Goal: Task Accomplishment & Management: Complete application form

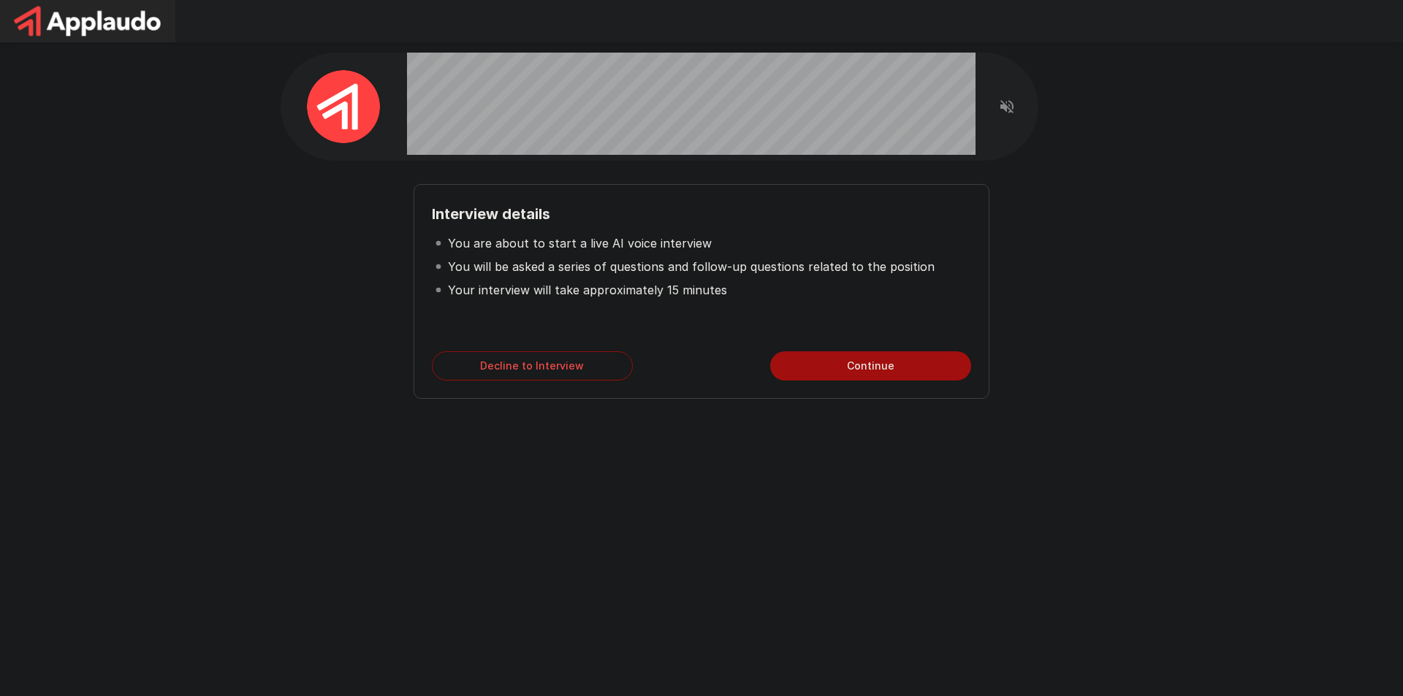
click at [896, 368] on button "Continue" at bounding box center [870, 365] width 201 height 29
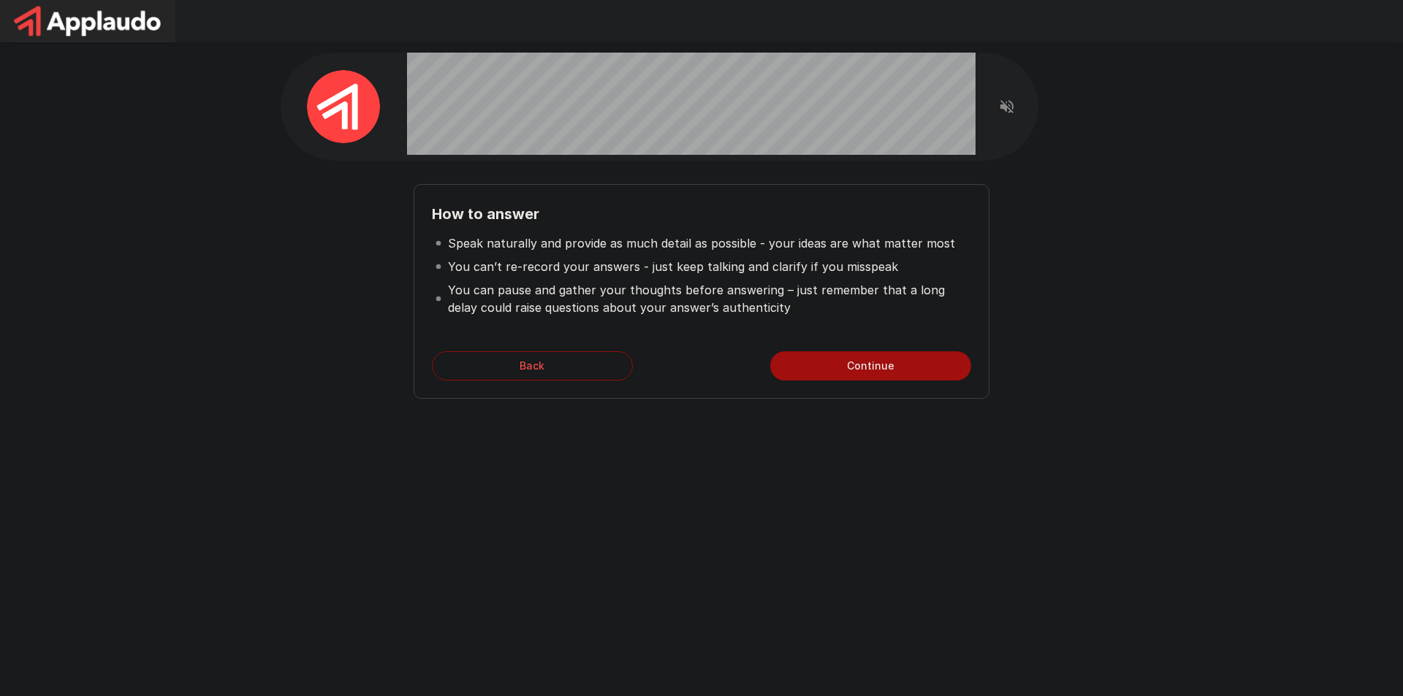
click at [888, 371] on button "Continue" at bounding box center [870, 365] width 201 height 29
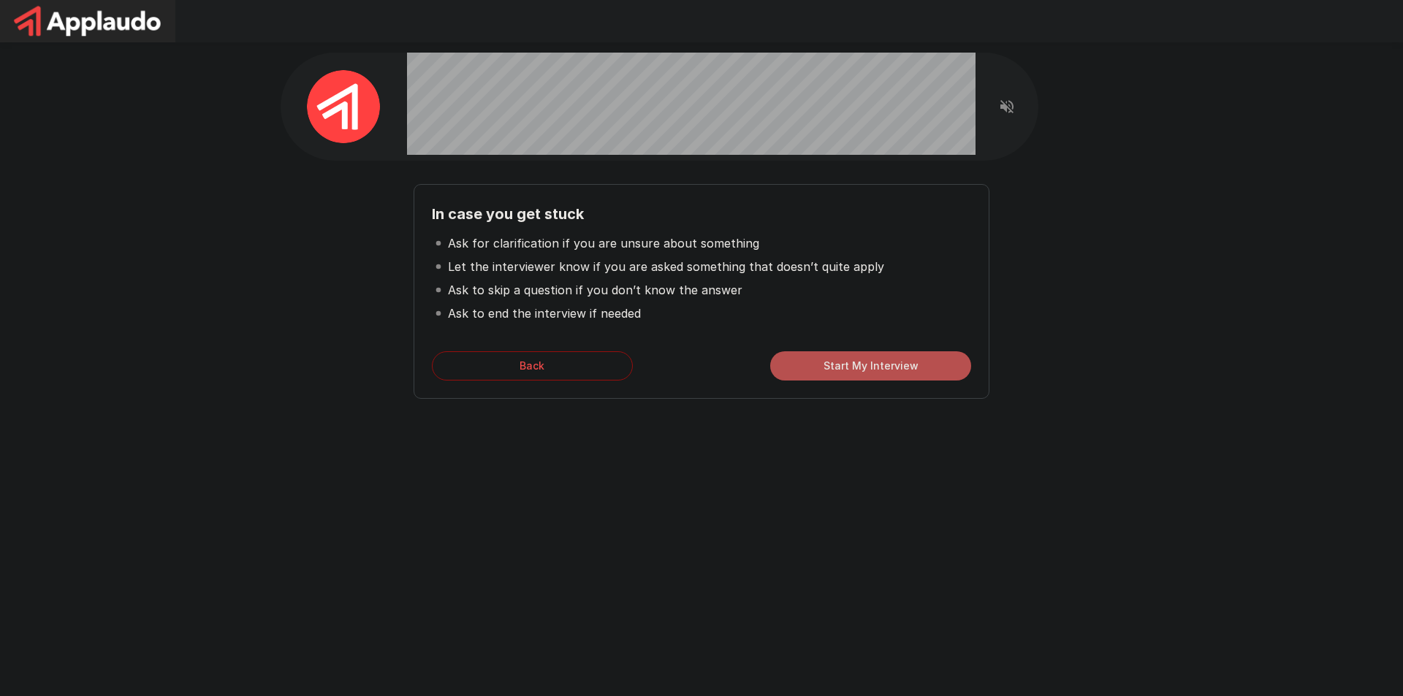
click at [902, 366] on button "Start My Interview" at bounding box center [870, 365] width 201 height 29
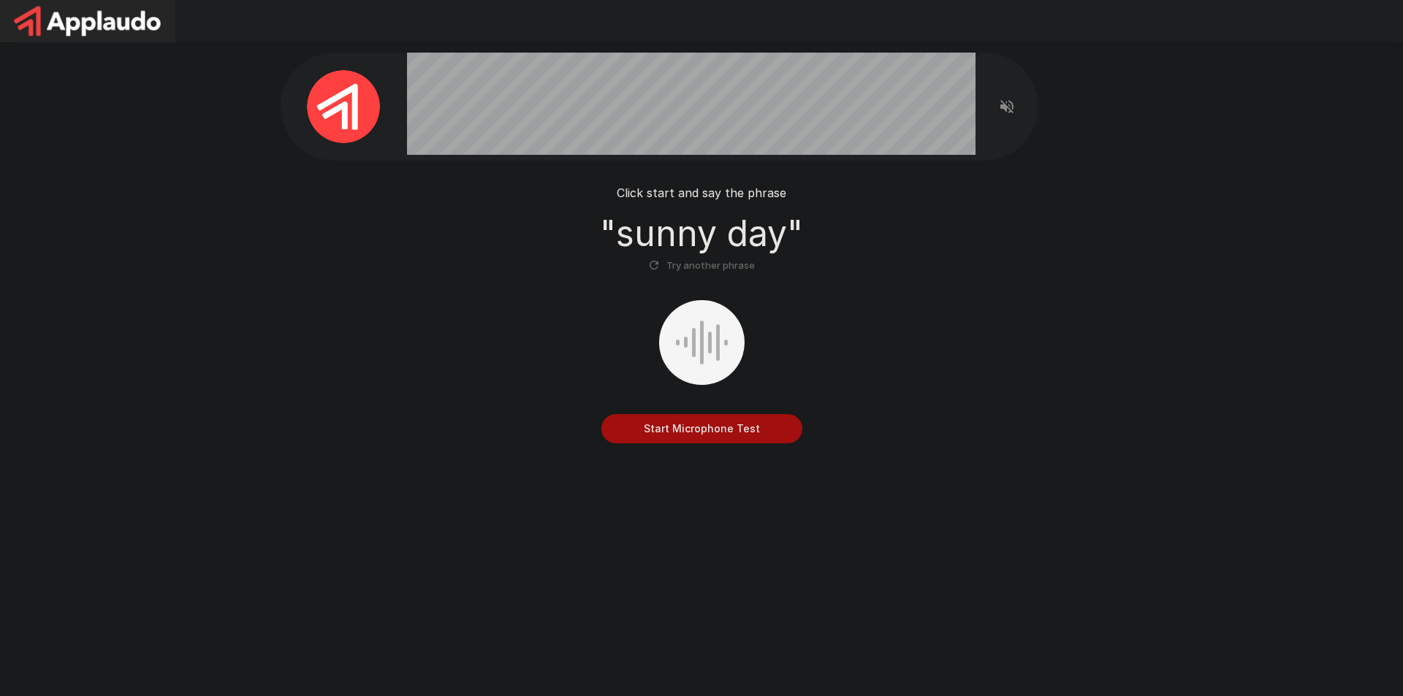
click at [724, 434] on button "Start Microphone Test" at bounding box center [701, 428] width 201 height 29
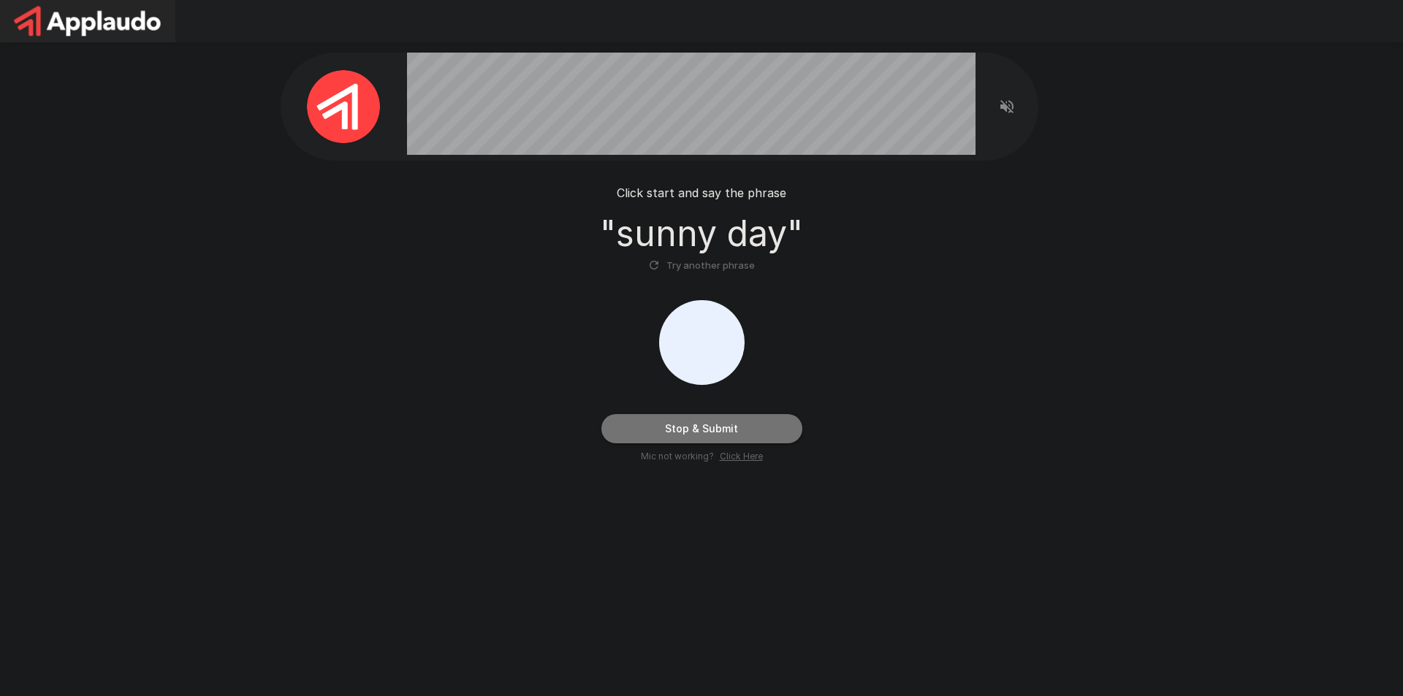
click at [724, 433] on button "Stop & Submit" at bounding box center [701, 428] width 201 height 29
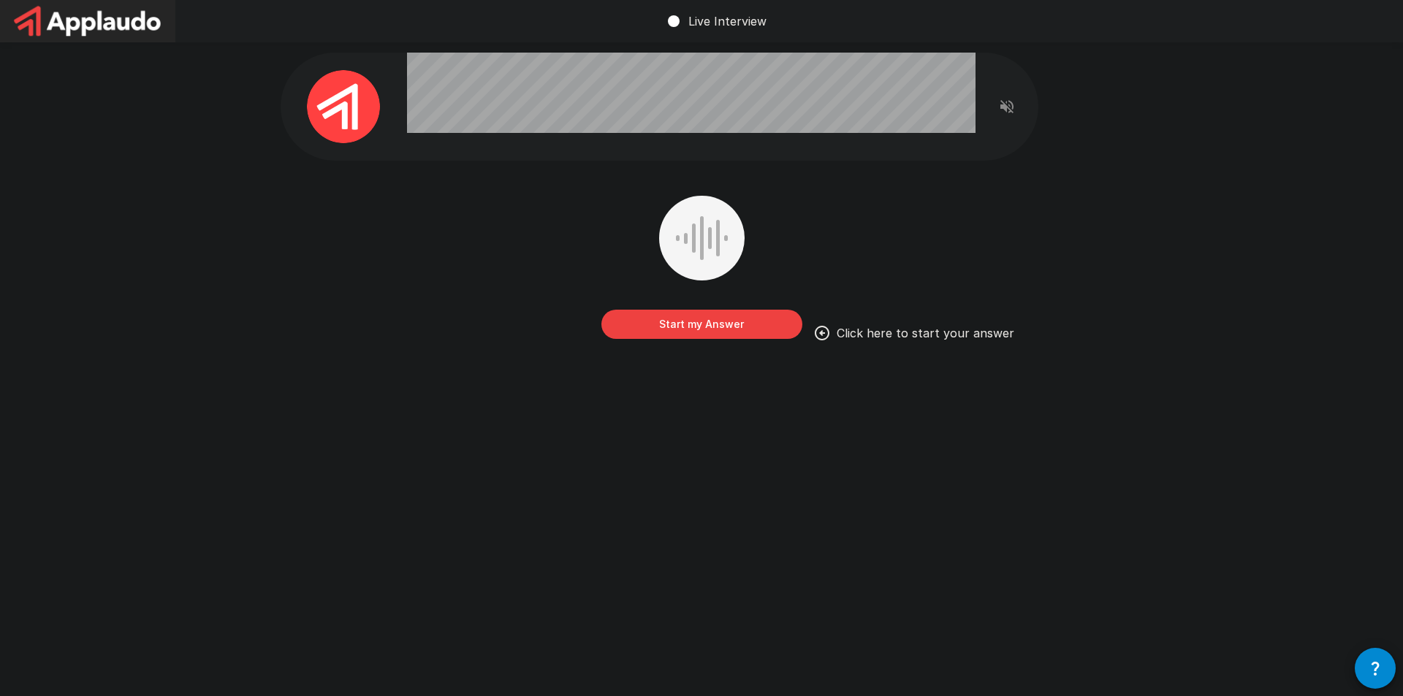
click at [725, 324] on button "Start my Answer" at bounding box center [701, 324] width 201 height 29
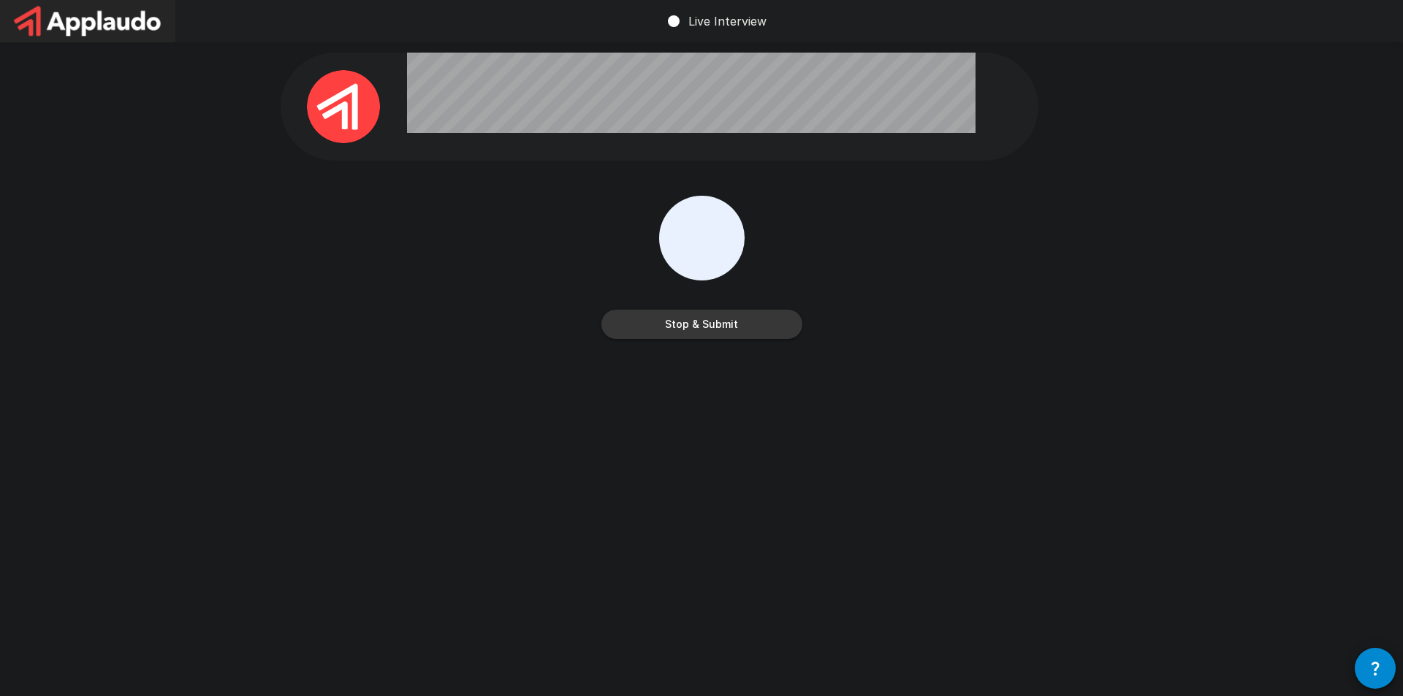
click at [749, 323] on button "Stop & Submit" at bounding box center [701, 324] width 201 height 29
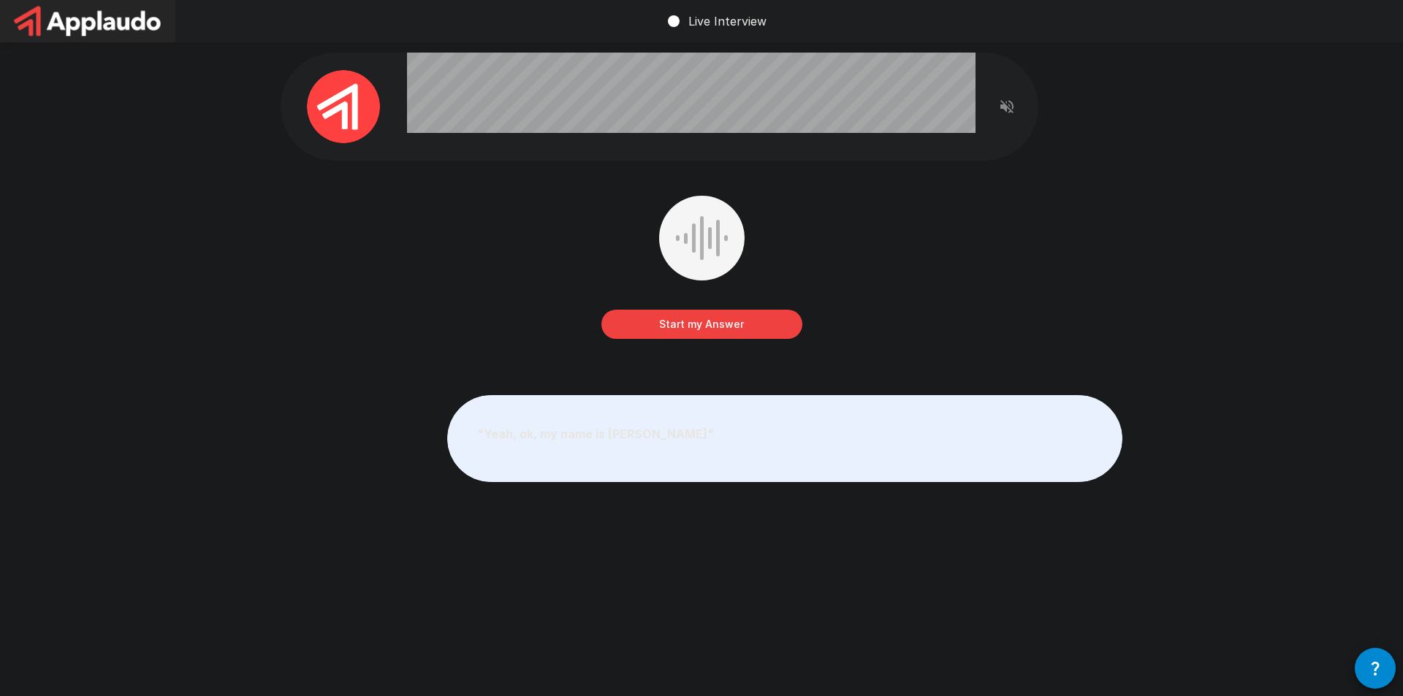
click at [681, 327] on button "Start my Answer" at bounding box center [701, 324] width 201 height 29
click at [681, 327] on button "Stop & Submit" at bounding box center [701, 324] width 201 height 29
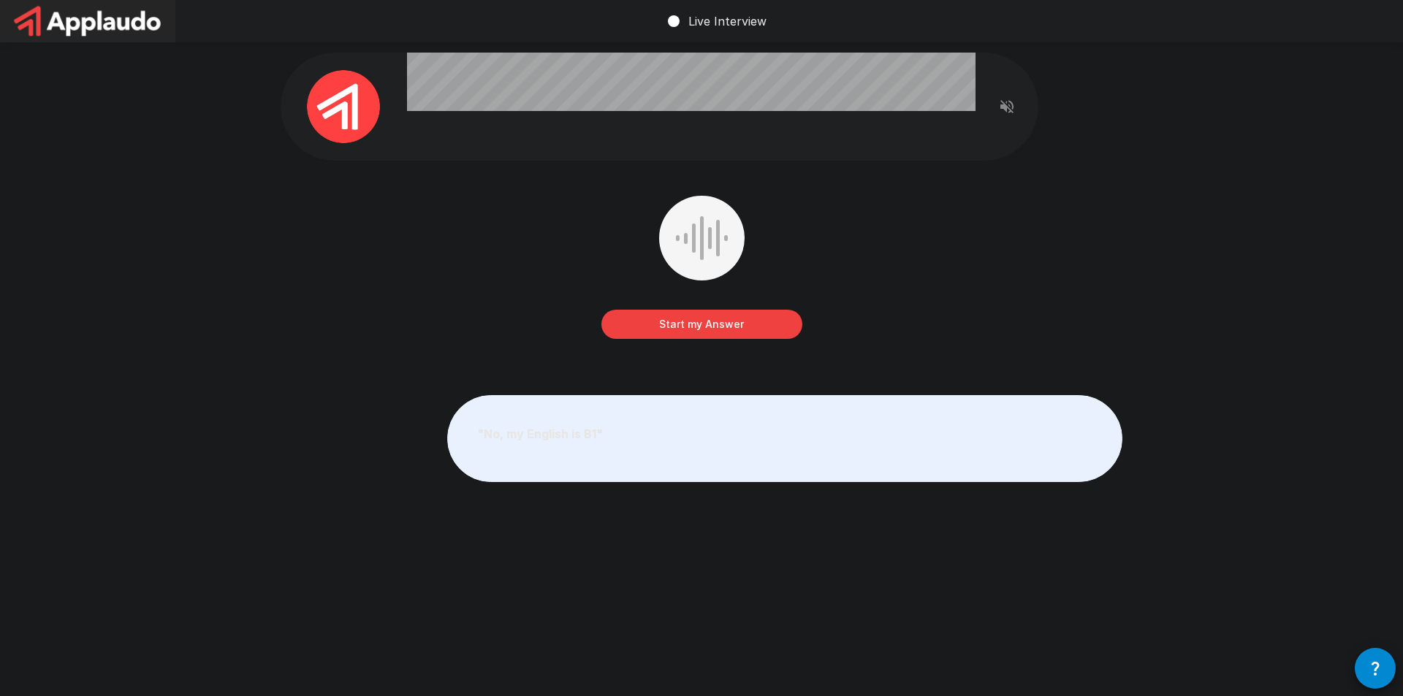
click at [696, 327] on button "Start my Answer" at bounding box center [701, 324] width 201 height 29
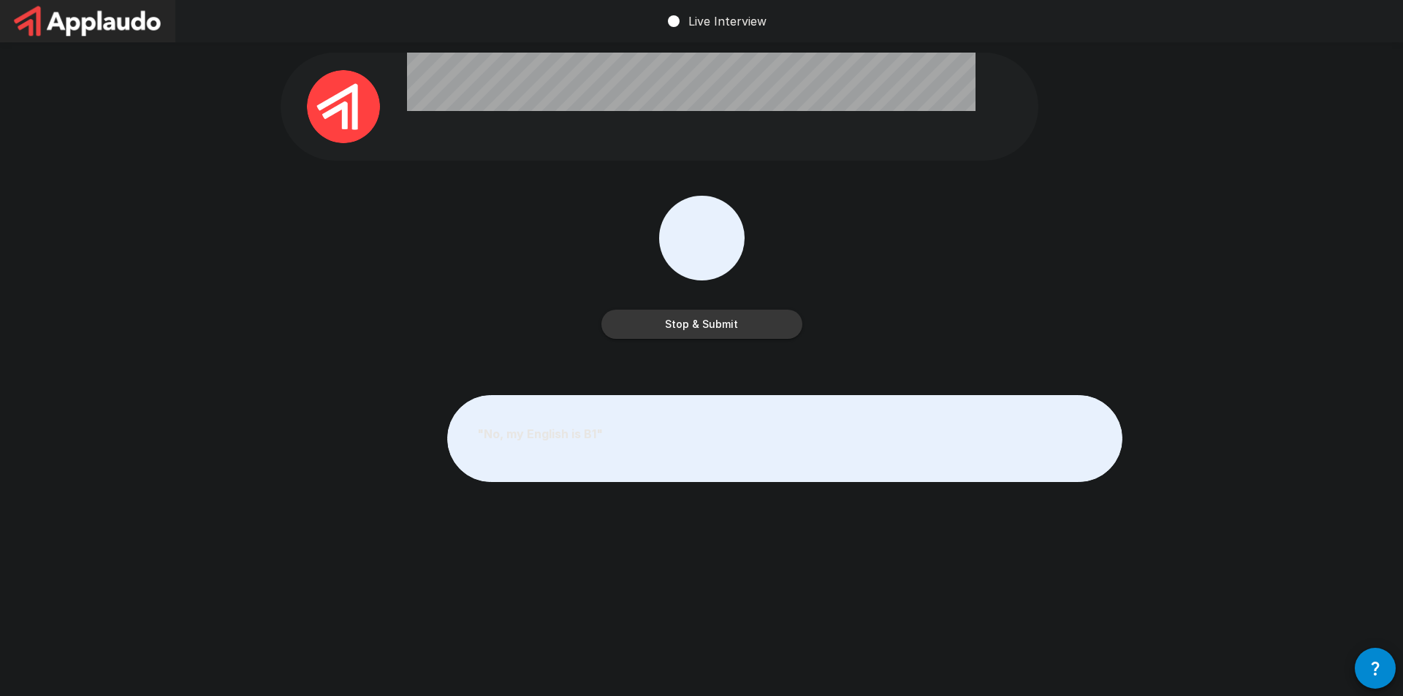
click at [730, 324] on button "Stop & Submit" at bounding box center [701, 324] width 201 height 29
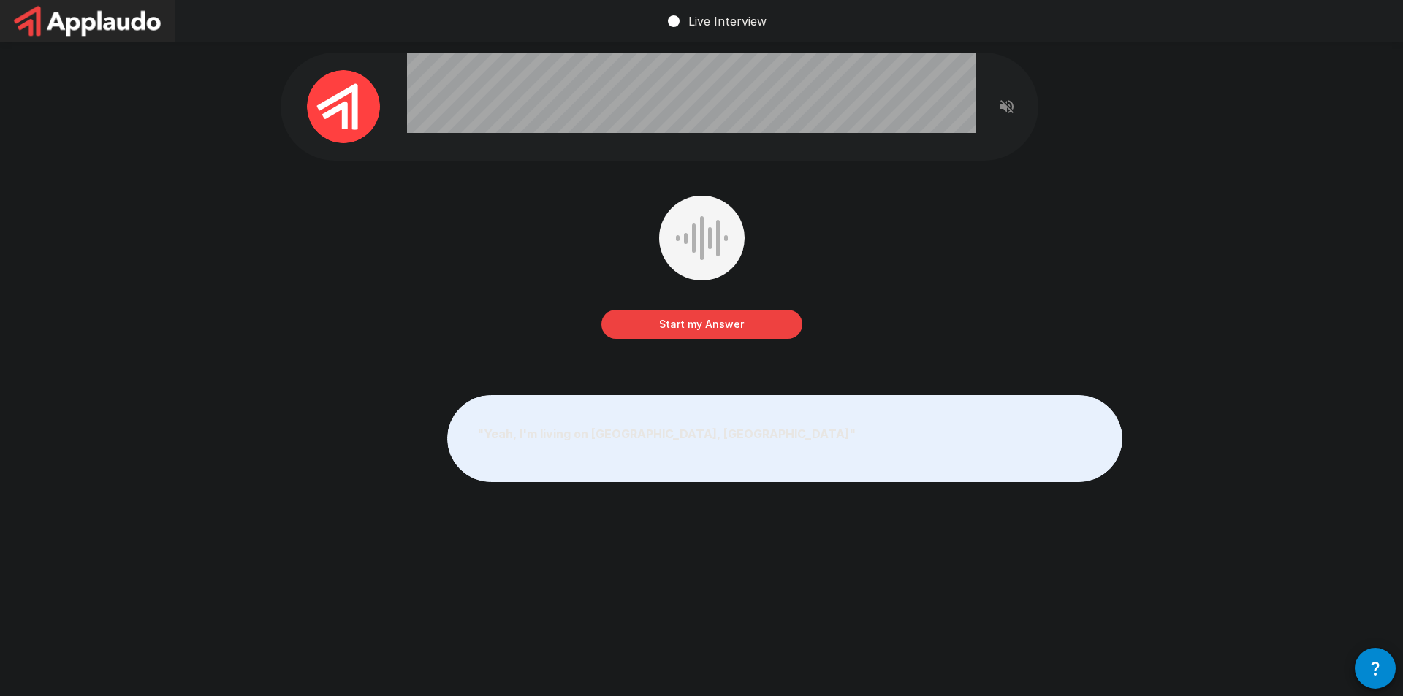
click at [714, 327] on button "Start my Answer" at bounding box center [701, 324] width 201 height 29
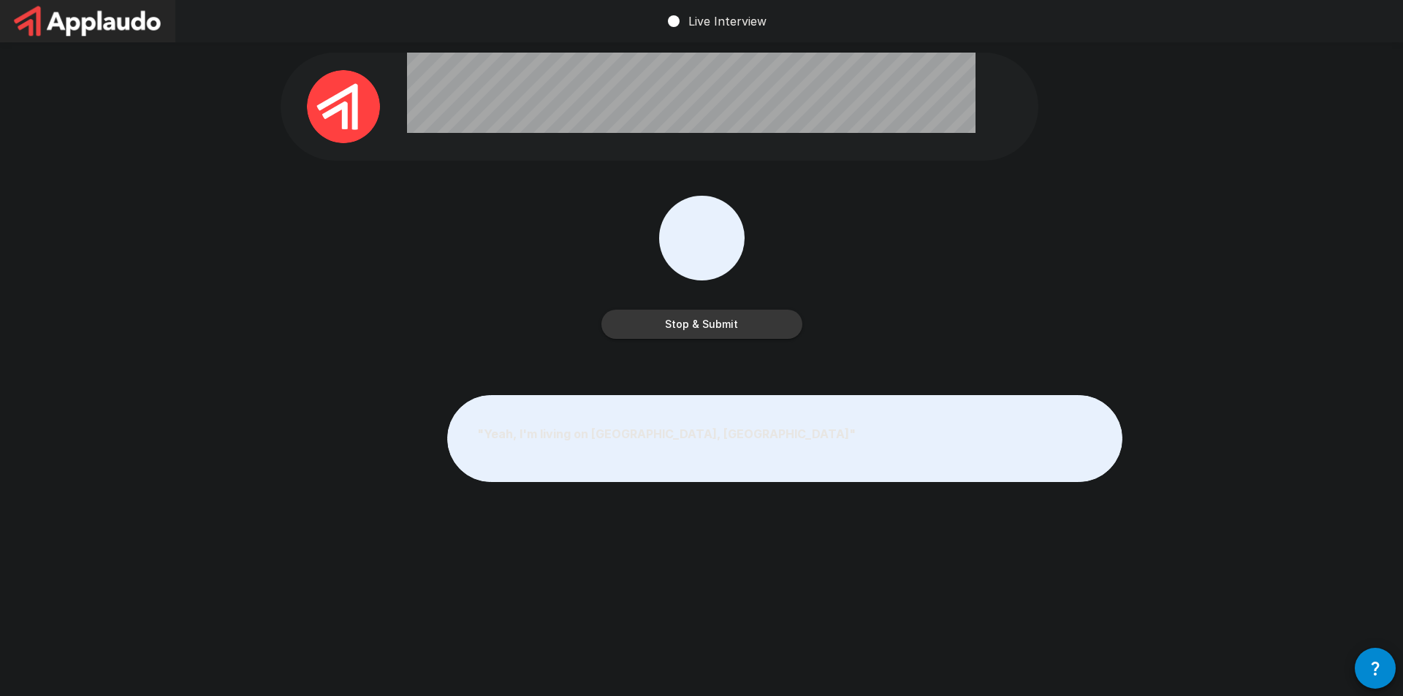
click at [754, 324] on button "Stop & Submit" at bounding box center [701, 324] width 201 height 29
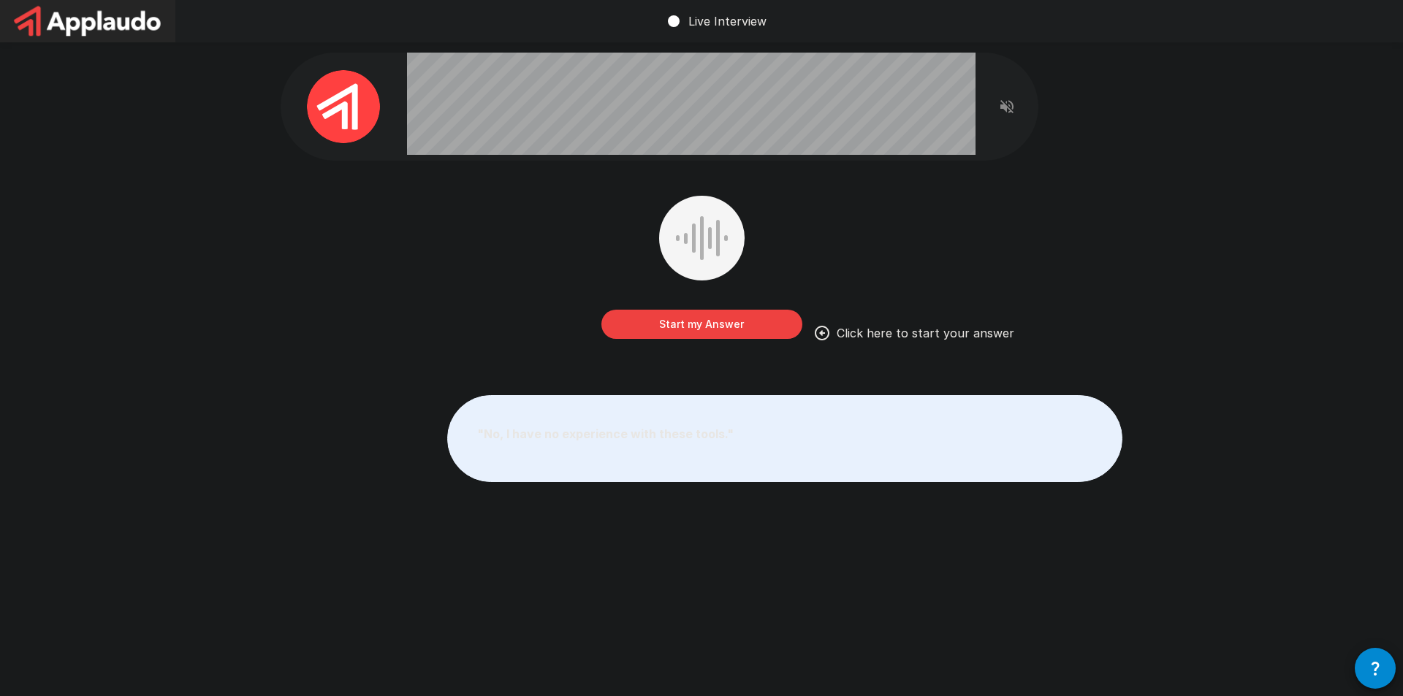
click at [737, 326] on button "Start my Answer" at bounding box center [701, 324] width 201 height 29
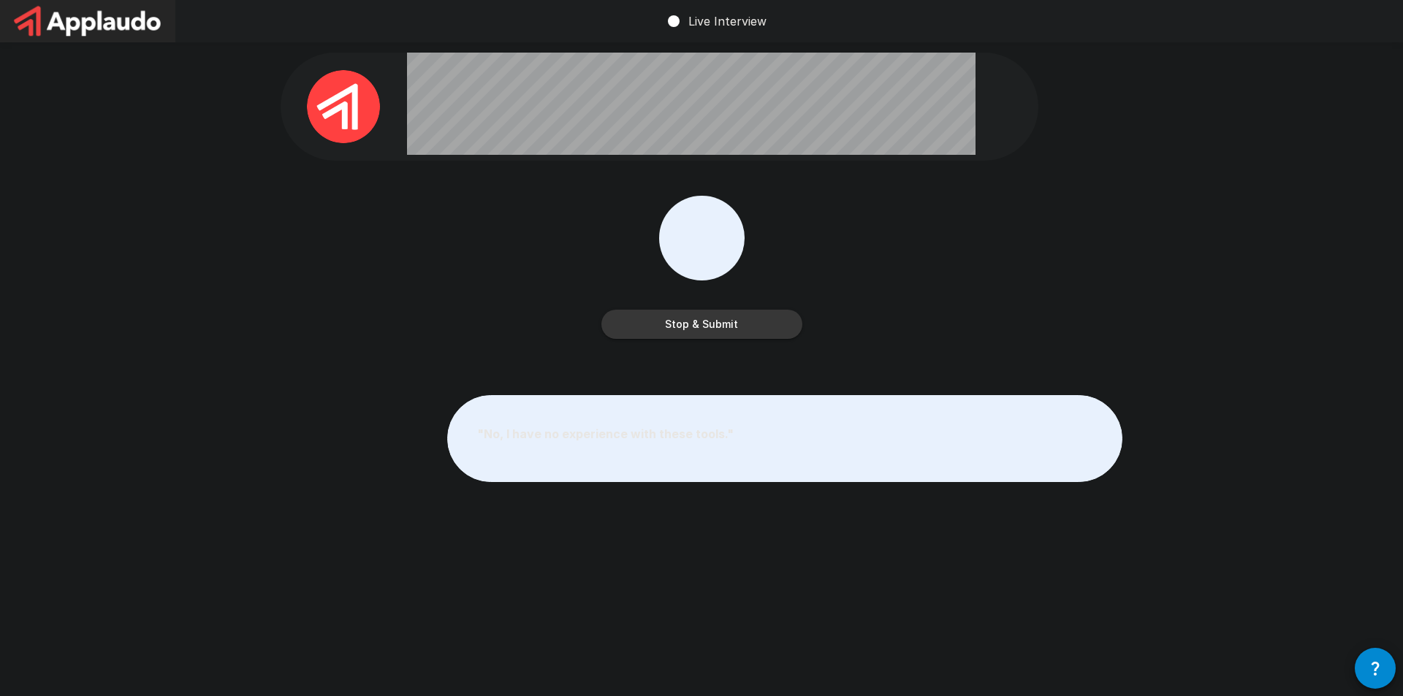
click at [723, 322] on button "Stop & Submit" at bounding box center [701, 324] width 201 height 29
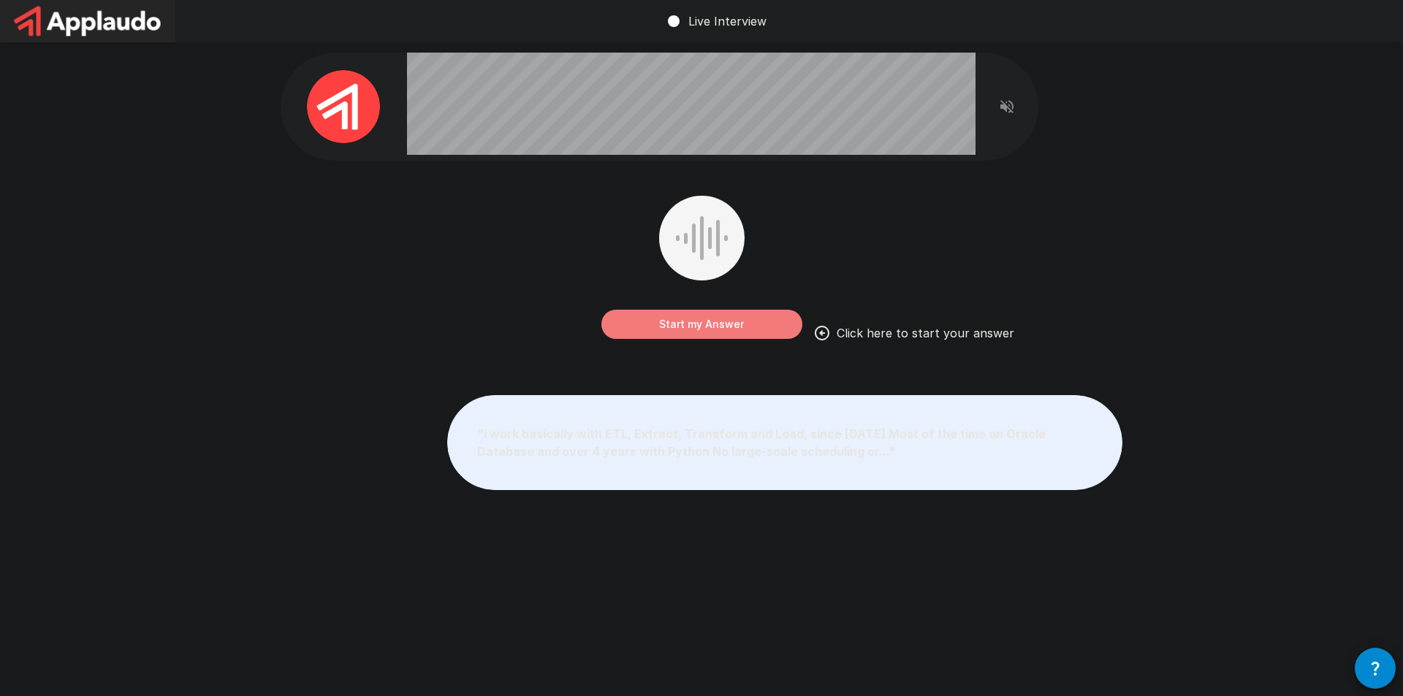
click at [715, 324] on button "Start my Answer" at bounding box center [701, 324] width 201 height 29
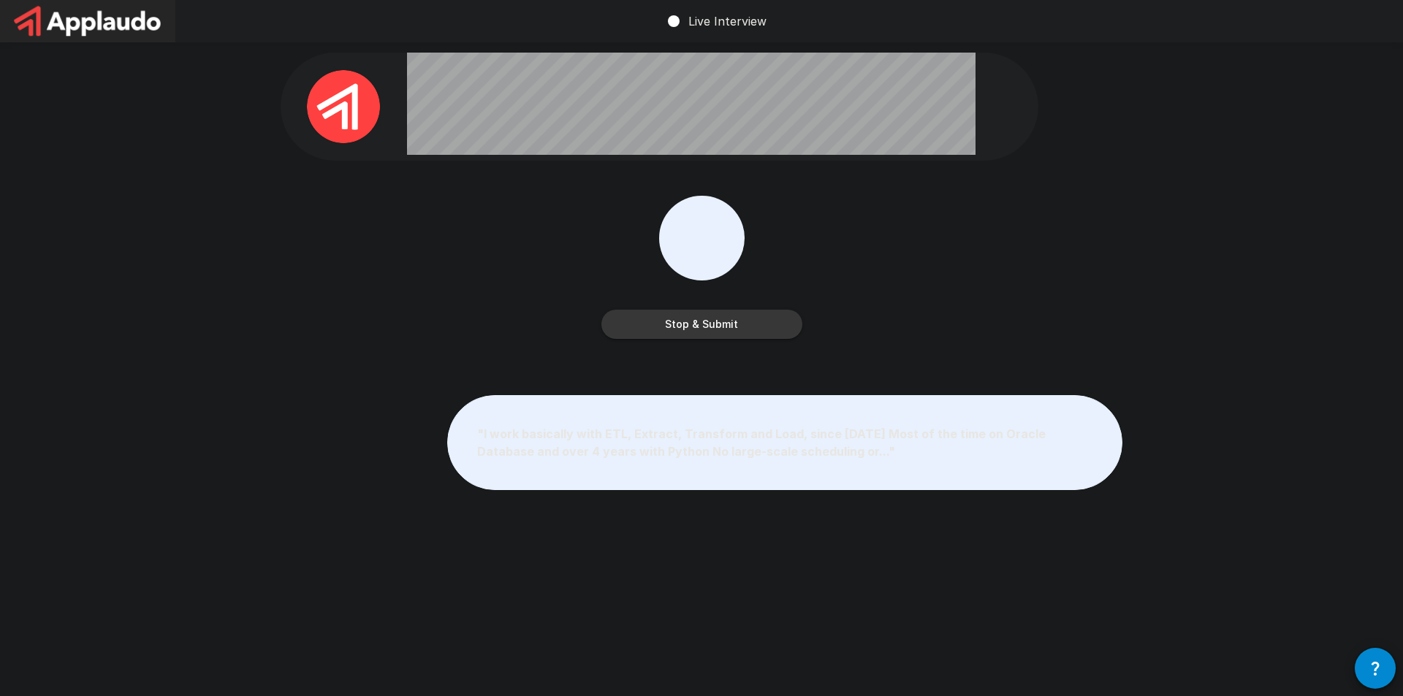
click at [747, 322] on button "Stop & Submit" at bounding box center [701, 324] width 201 height 29
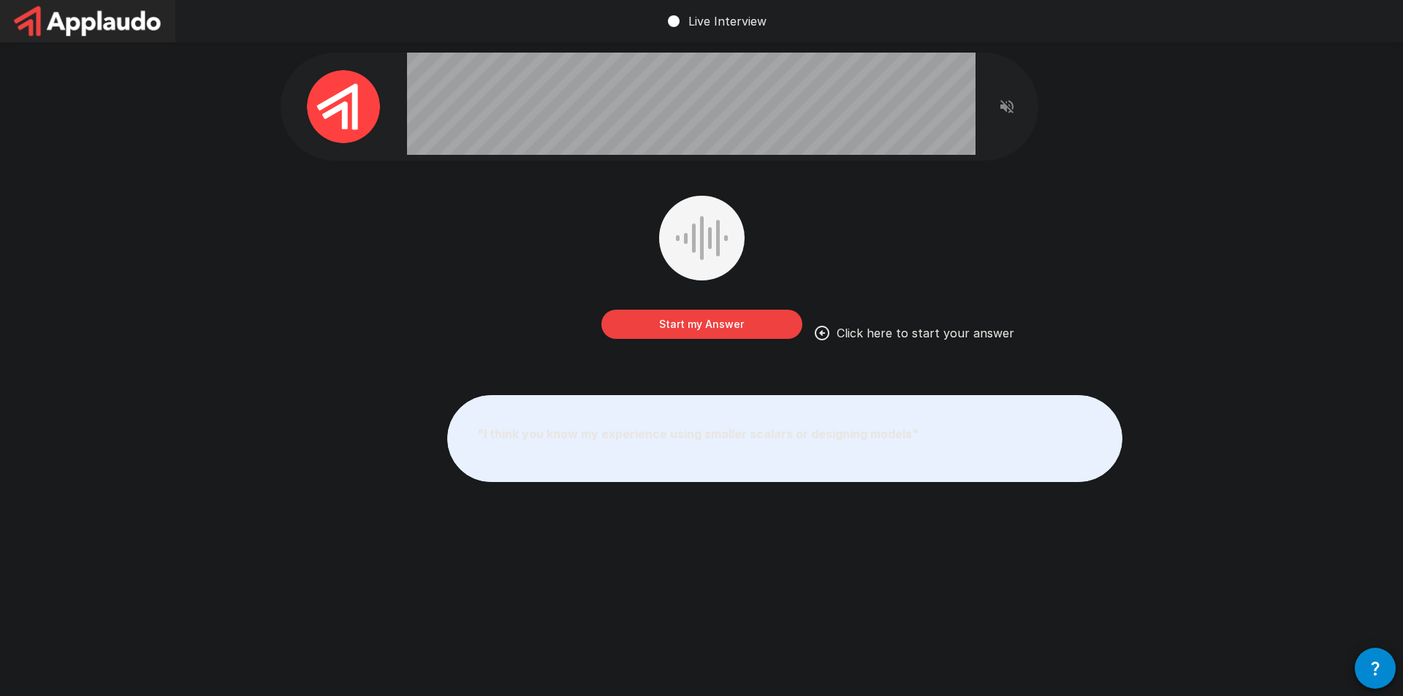
click at [758, 324] on button "Start my Answer" at bounding box center [701, 324] width 201 height 29
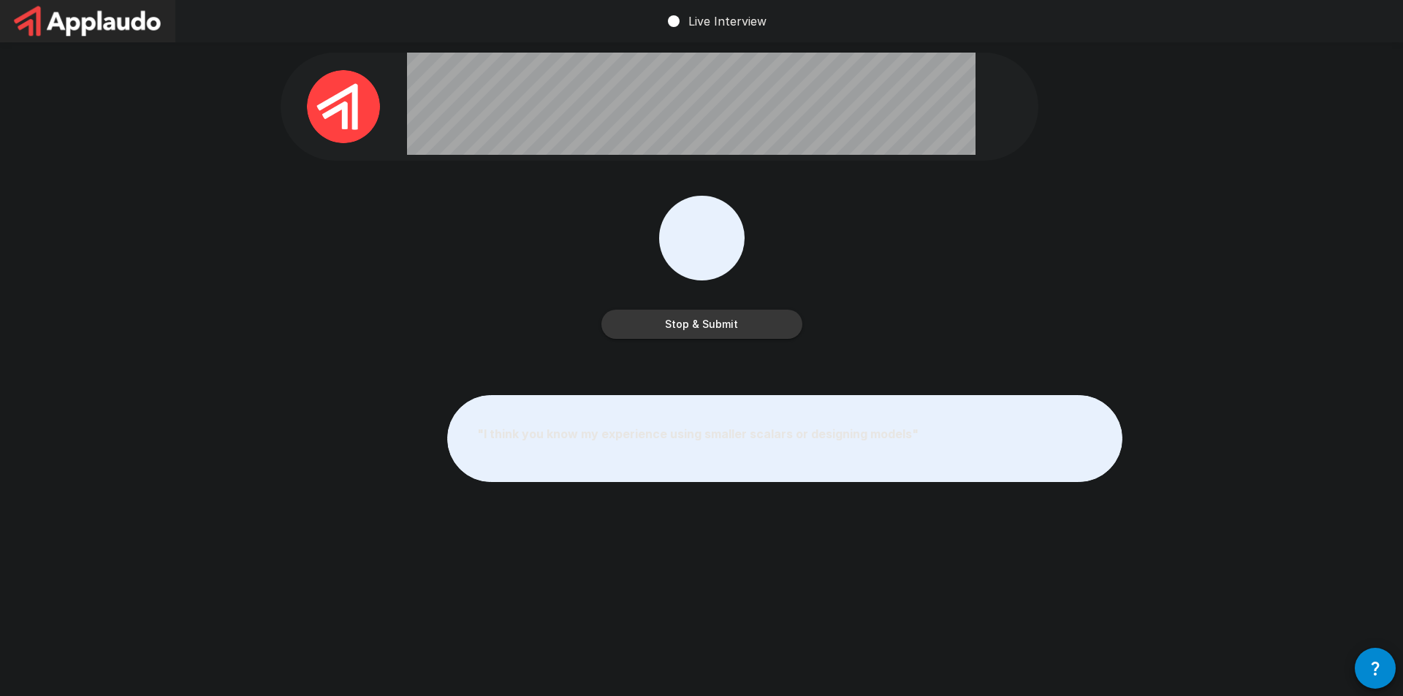
click at [766, 325] on button "Stop & Submit" at bounding box center [701, 324] width 201 height 29
